Goal: Task Accomplishment & Management: Manage account settings

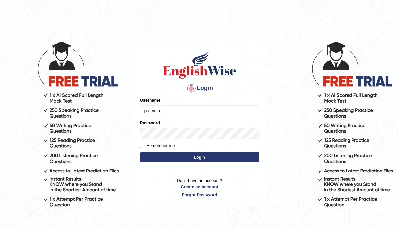
type input "patrycja"
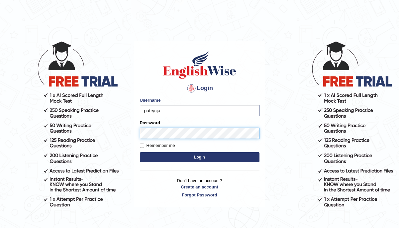
click at [140, 152] on button "Login" at bounding box center [200, 157] width 120 height 10
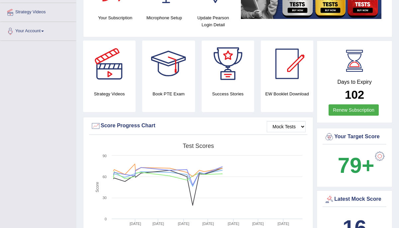
scroll to position [122, 0]
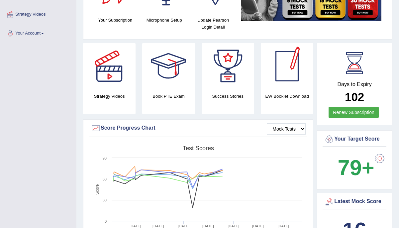
click at [287, 75] on div at bounding box center [287, 66] width 47 height 47
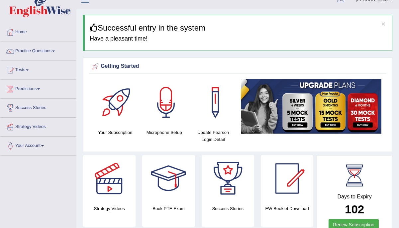
scroll to position [0, 0]
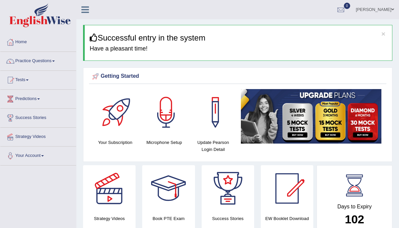
click at [371, 11] on link "[PERSON_NAME]" at bounding box center [375, 8] width 48 height 17
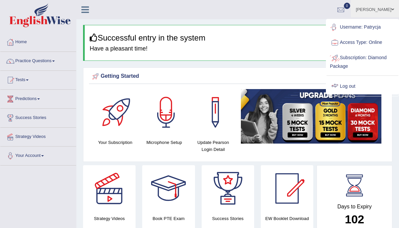
click at [347, 84] on link "Log out" at bounding box center [363, 86] width 72 height 15
